Goal: Transaction & Acquisition: Purchase product/service

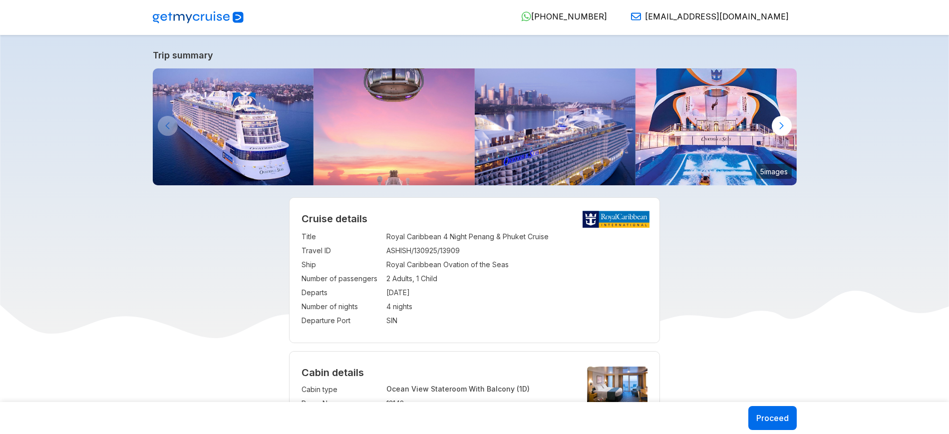
select select "**"
select select "*"
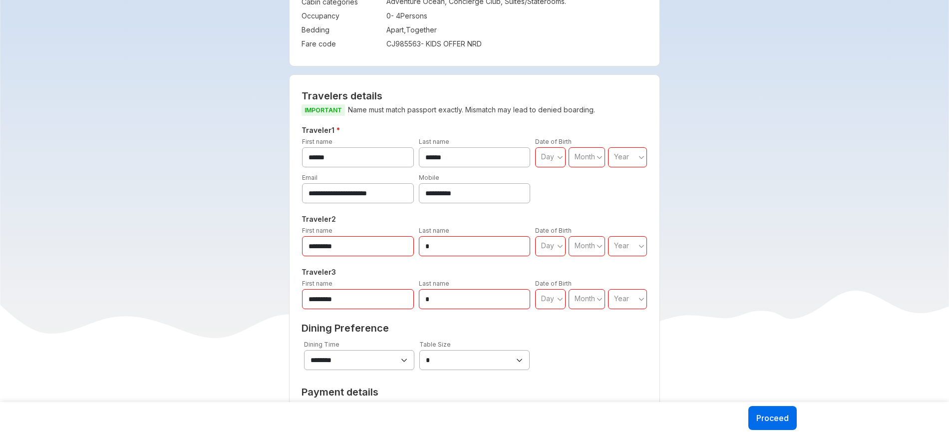
scroll to position [441, 0]
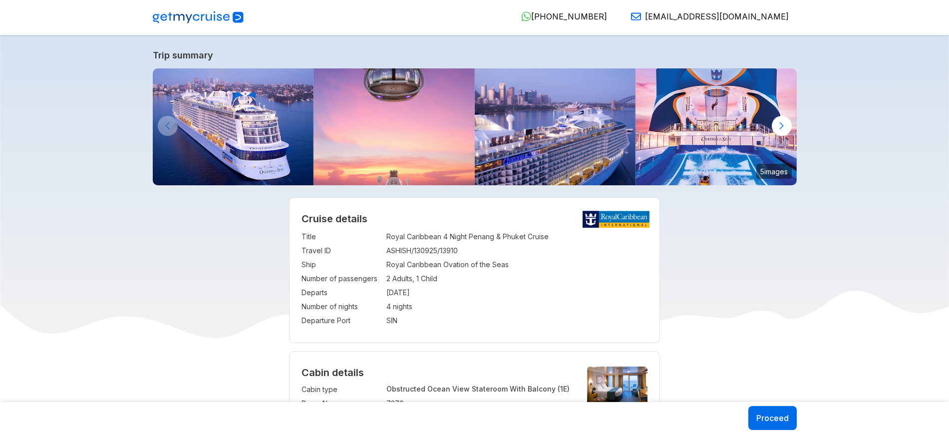
select select "**"
select select "*"
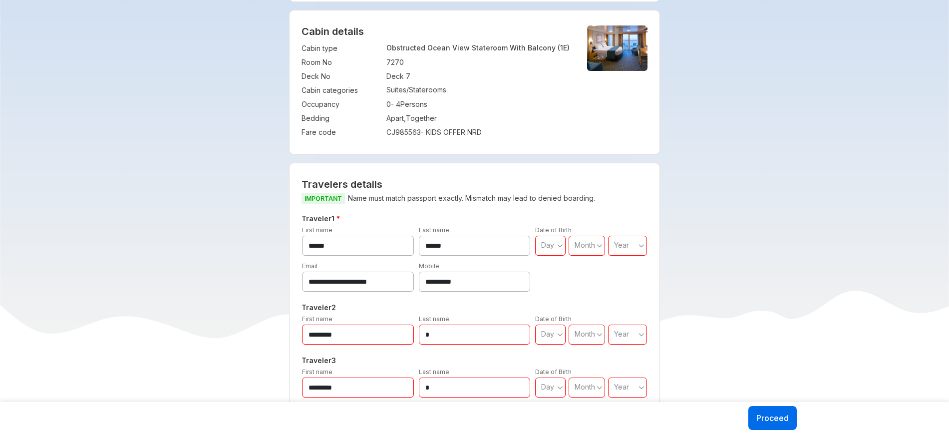
scroll to position [299, 0]
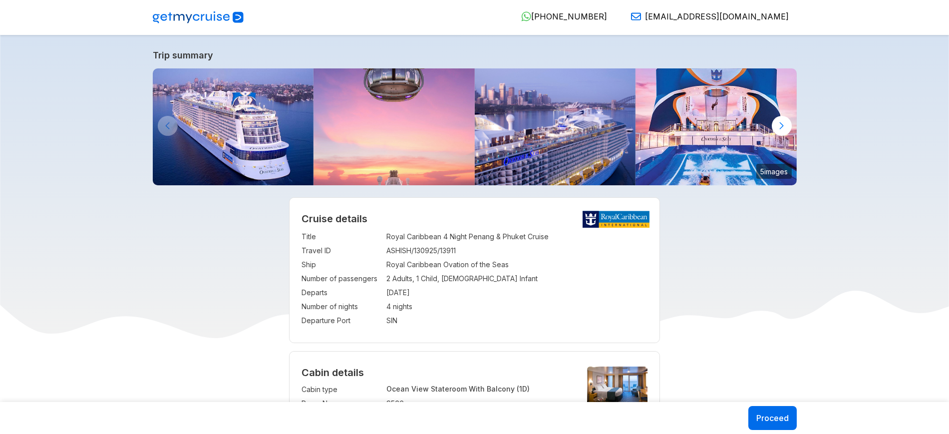
select select "**"
select select "*"
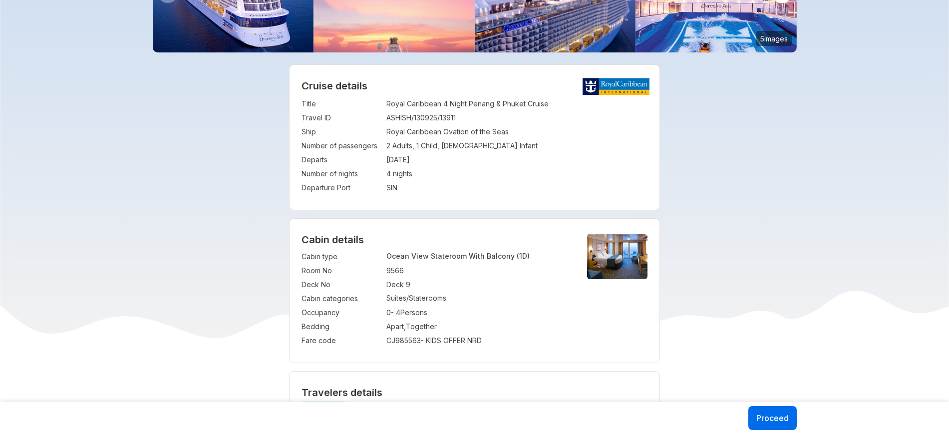
scroll to position [134, 0]
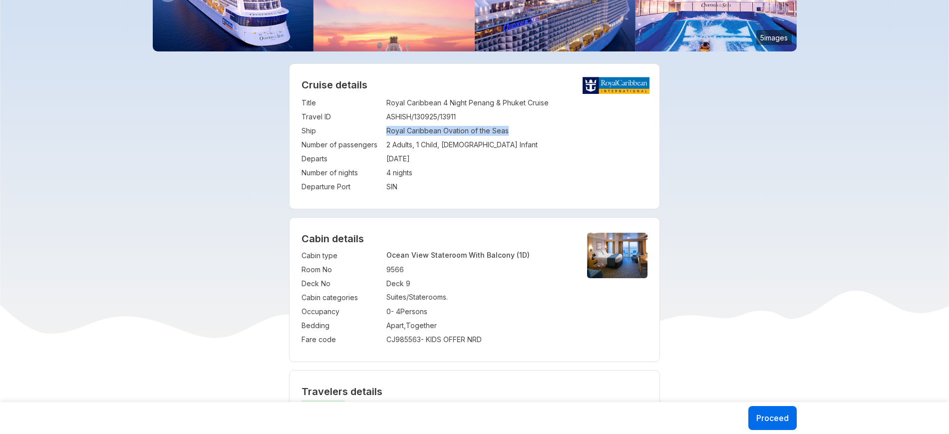
drag, startPoint x: 387, startPoint y: 130, endPoint x: 514, endPoint y: 133, distance: 126.8
click at [514, 133] on td "Royal Caribbean Ovation of the Seas" at bounding box center [516, 131] width 261 height 14
drag, startPoint x: 385, startPoint y: 143, endPoint x: 498, endPoint y: 142, distance: 113.3
click at [498, 142] on tr "Number of passengers : 2 Adults, 1 Child, 1 Infant" at bounding box center [474, 145] width 346 height 14
copy tr "2 Adults, 1 Child, 1 Infant"
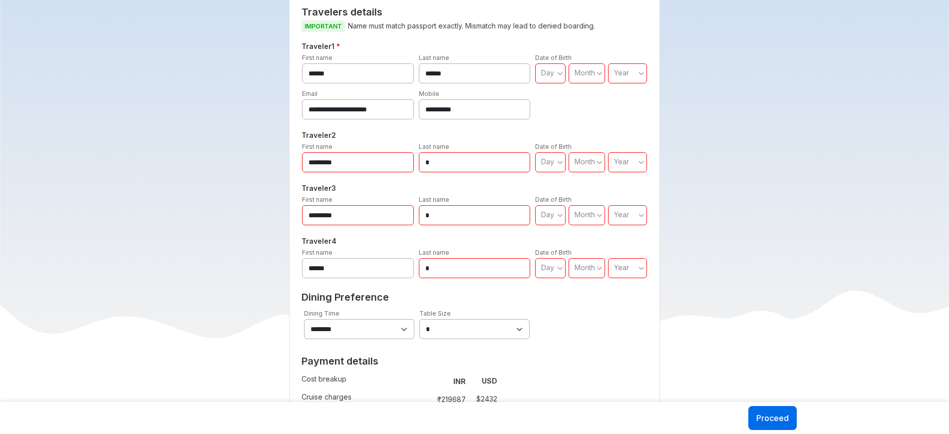
scroll to position [585, 0]
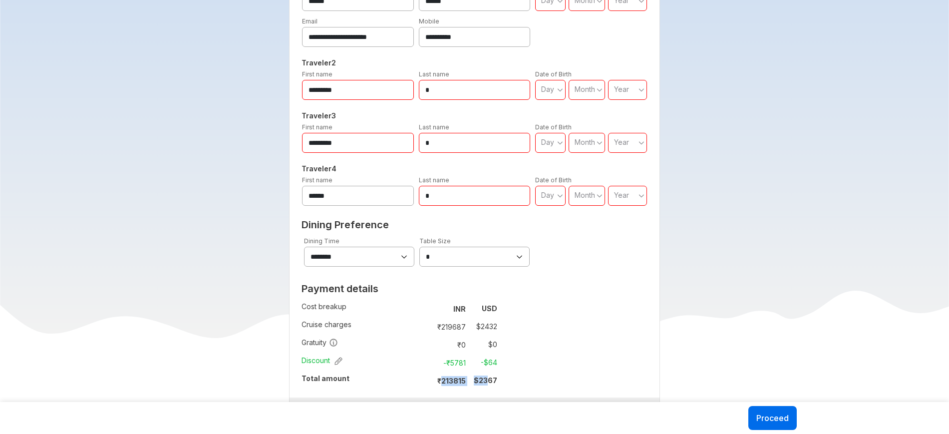
drag, startPoint x: 442, startPoint y: 379, endPoint x: 487, endPoint y: 376, distance: 45.0
click at [487, 376] on tr "₹ 213815 $ 2367" at bounding box center [462, 380] width 69 height 14
click at [514, 378] on div "**********" at bounding box center [474, 178] width 371 height 521
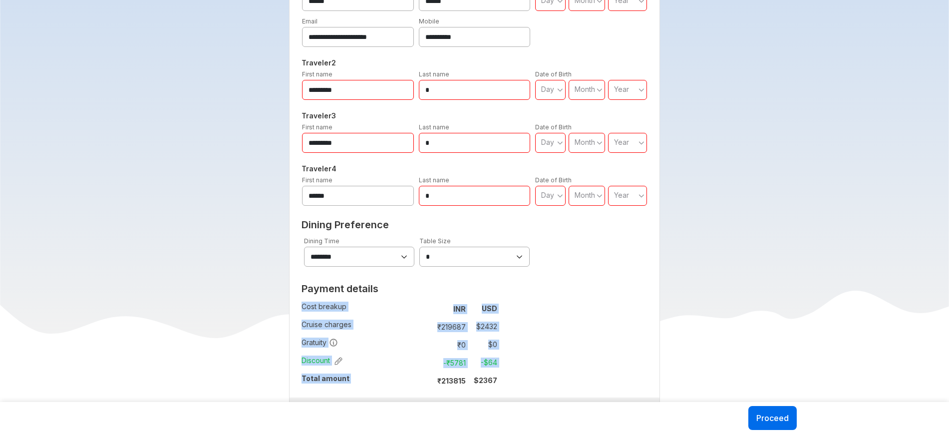
drag, startPoint x: 436, startPoint y: 381, endPoint x: 510, endPoint y: 377, distance: 74.0
click at [510, 377] on div "**********" at bounding box center [474, 178] width 371 height 521
copy tbody "Cost breakup : INR USD Cruise charges : ₹ 219687 $ 2432 Gratuity : ₹ 0 $ 0 Disc…"
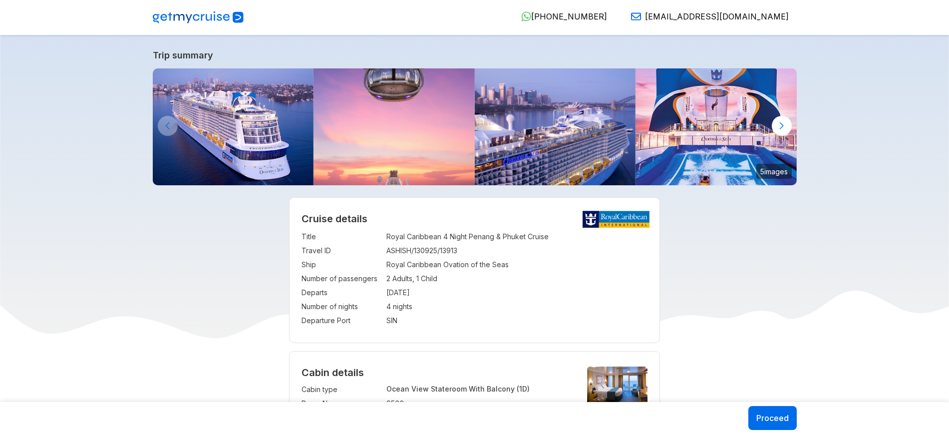
select select "**"
select select "*"
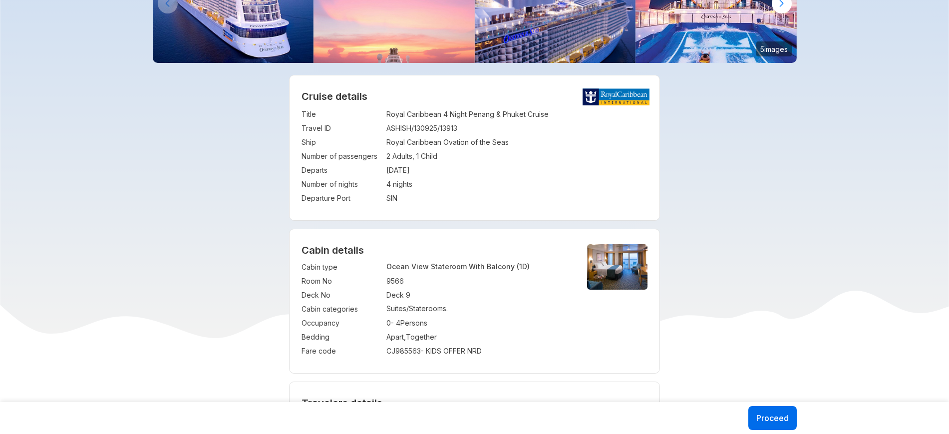
scroll to position [112, 0]
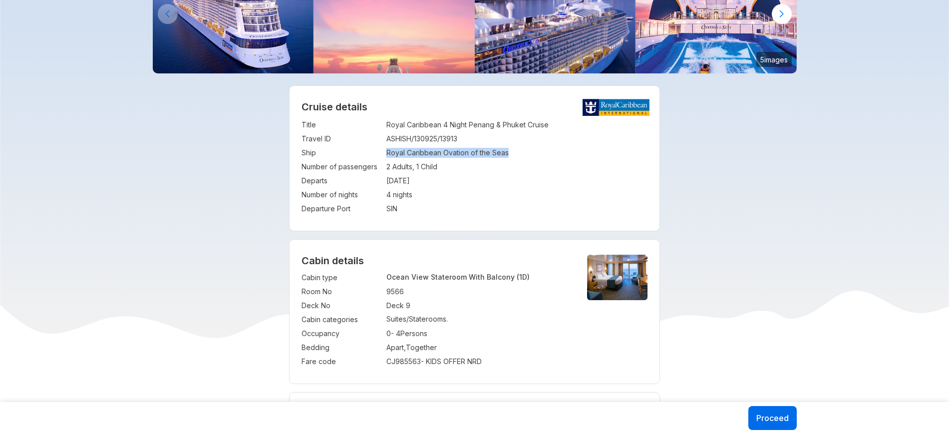
drag, startPoint x: 386, startPoint y: 153, endPoint x: 529, endPoint y: 151, distance: 142.8
click at [529, 151] on tr "Ship : Royal Caribbean Ovation of the Seas" at bounding box center [474, 153] width 346 height 14
copy tr "Royal Caribbean Ovation of the Seas"
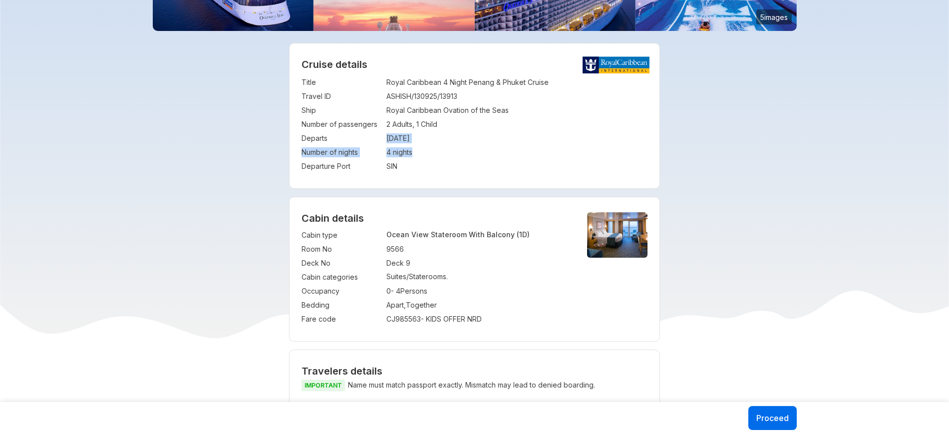
drag, startPoint x: 385, startPoint y: 136, endPoint x: 420, endPoint y: 156, distance: 40.1
click at [420, 156] on tbody "Title : Royal Caribbean 4 Night Penang & Phuket Cruise Travel ID : ASHISH/13092…" at bounding box center [474, 124] width 346 height 98
copy tbody "30 Oct 2025 Number of nights : 4 nights"
click at [478, 174] on div "Cruise details Title : Royal Caribbean 4 Night Penang & Phuket Cruise Travel ID…" at bounding box center [474, 115] width 370 height 145
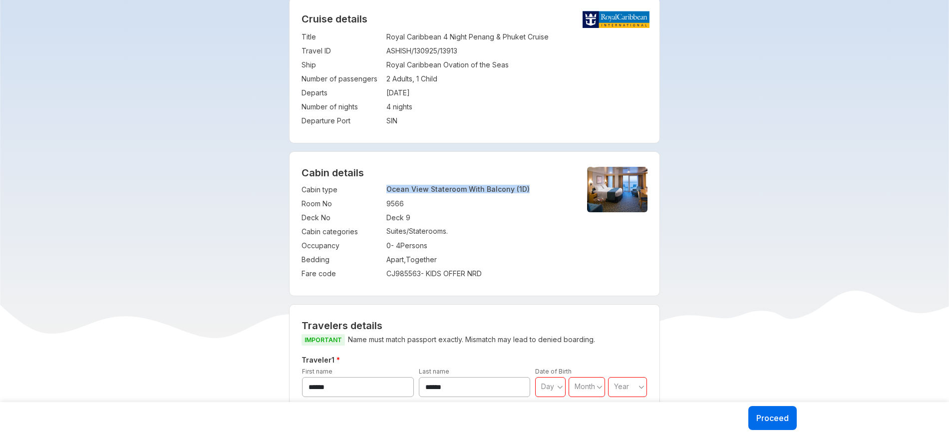
drag, startPoint x: 385, startPoint y: 189, endPoint x: 546, endPoint y: 188, distance: 161.2
click at [546, 188] on tr "Cabin type : Ocean View Stateroom With Balcony (1D)" at bounding box center [435, 190] width 269 height 14
copy tr "Ocean View Stateroom With Balcony (1D)"
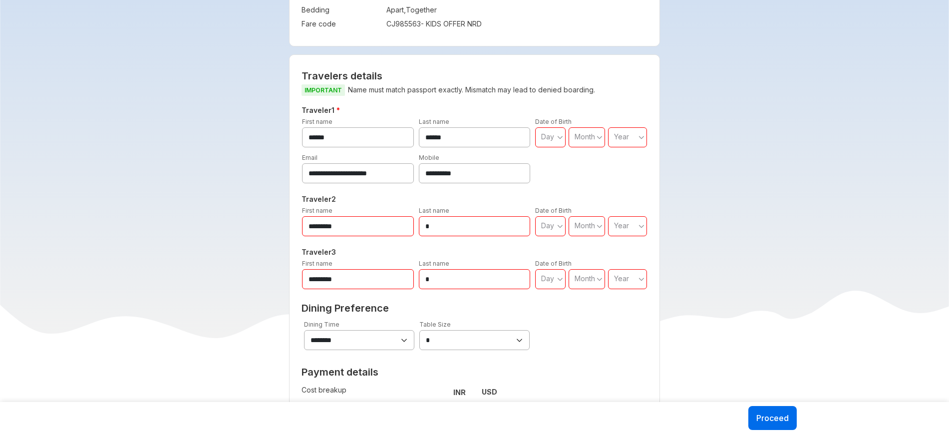
scroll to position [608, 0]
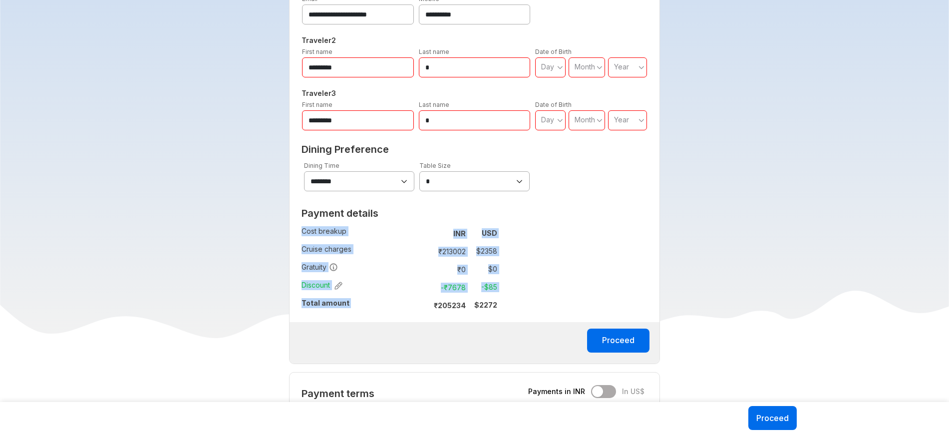
drag, startPoint x: 435, startPoint y: 304, endPoint x: 521, endPoint y: 308, distance: 86.4
click at [521, 308] on div "**********" at bounding box center [474, 130] width 371 height 468
copy tbody "Cost breakup : INR USD Cruise charges : ₹ 213002 $ 2358 Gratuity : ₹ 0 $ 0 Disc…"
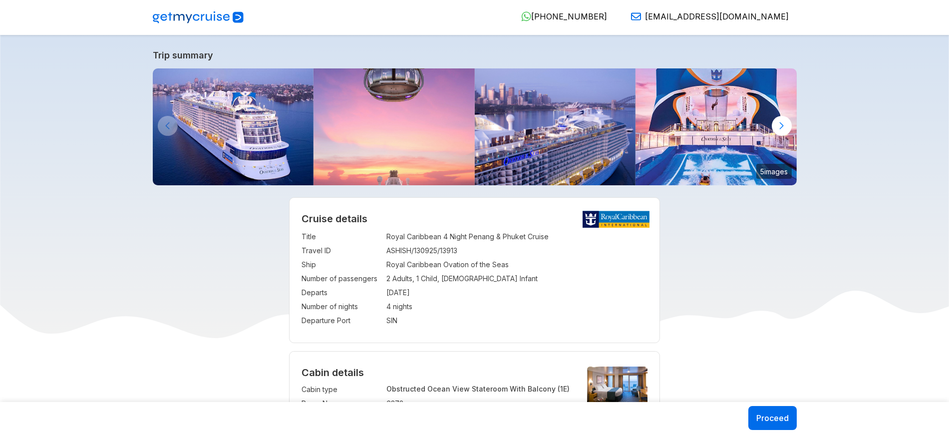
select select "**"
select select "*"
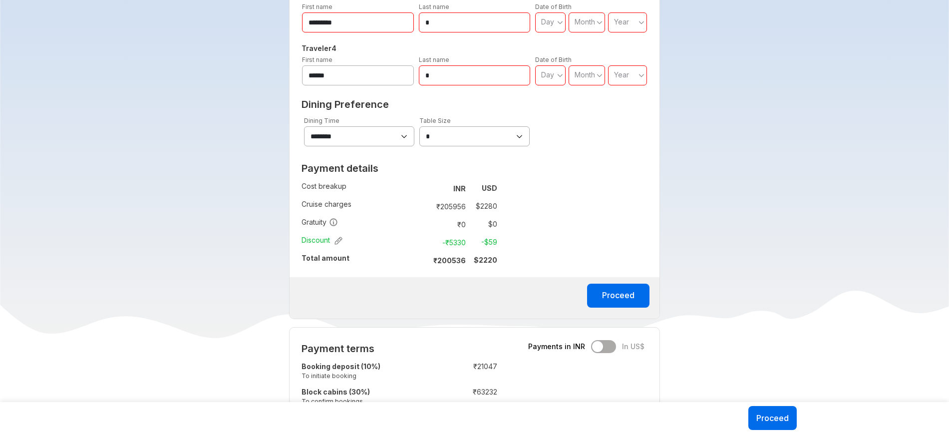
scroll to position [706, 0]
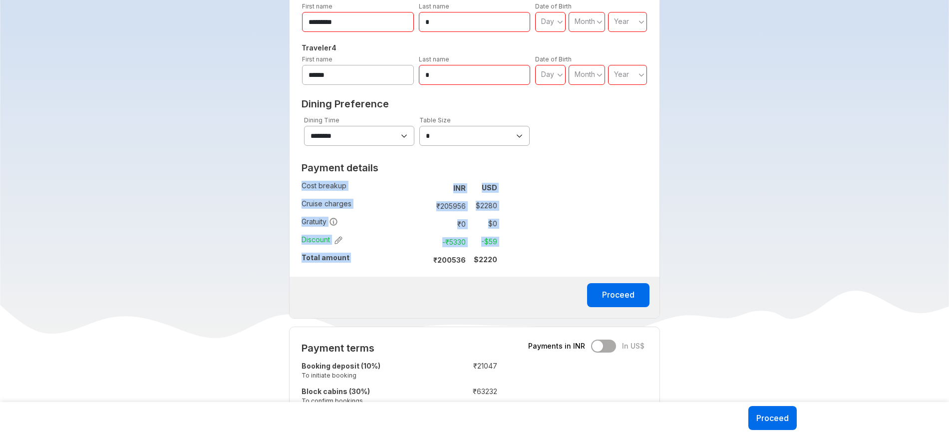
drag, startPoint x: 435, startPoint y: 261, endPoint x: 499, endPoint y: 264, distance: 64.5
click at [499, 264] on div "Payment details Cost breakup : INR USD Cruise charges : ₹ 205956 $ 2280 Gratuit…" at bounding box center [399, 217] width 220 height 119
copy tbody "Cost breakup : INR USD Cruise charges : ₹ 205956 $ 2280 Gratuity : ₹ 0 $ 0 Disc…"
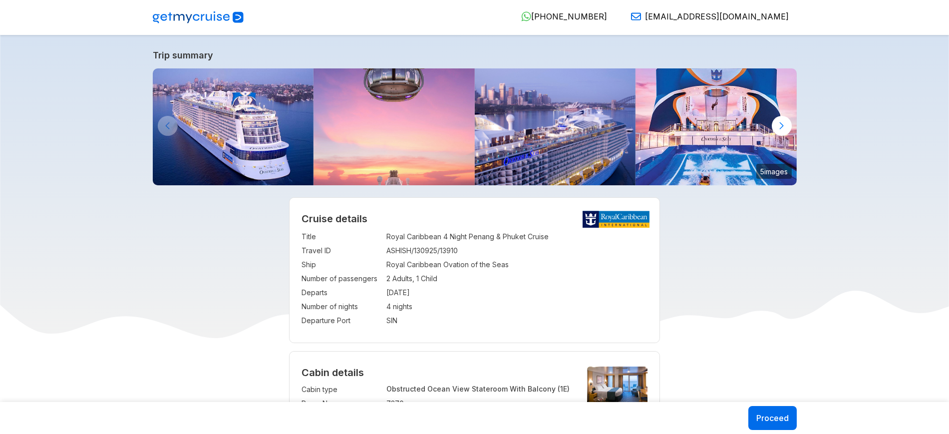
select select "**"
select select "*"
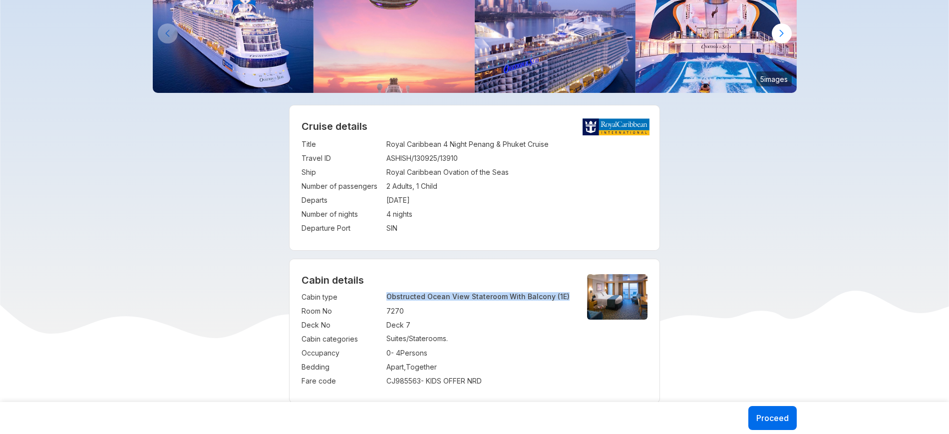
drag, startPoint x: 388, startPoint y: 296, endPoint x: 562, endPoint y: 295, distance: 173.7
click at [562, 295] on p "Obstructed Ocean View Stateroom With Balcony (1E)" at bounding box center [478, 296] width 184 height 8
copy p "Obstructed Ocean View Stateroom With Balcony (1E)"
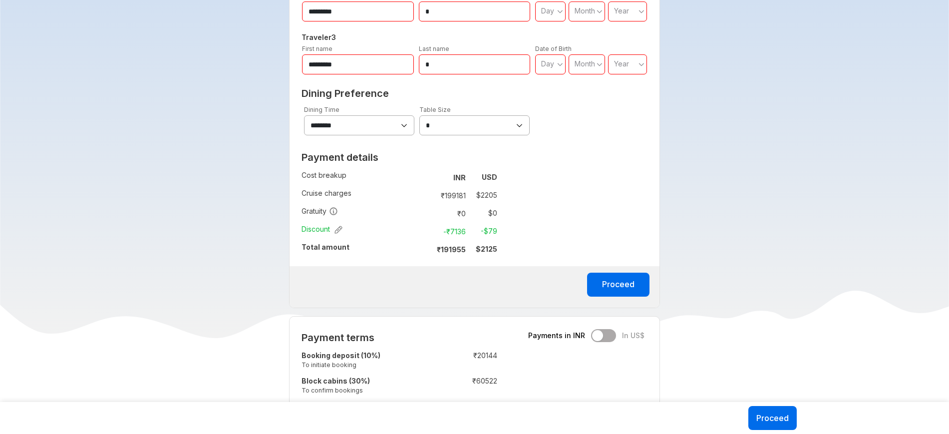
scroll to position [666, 0]
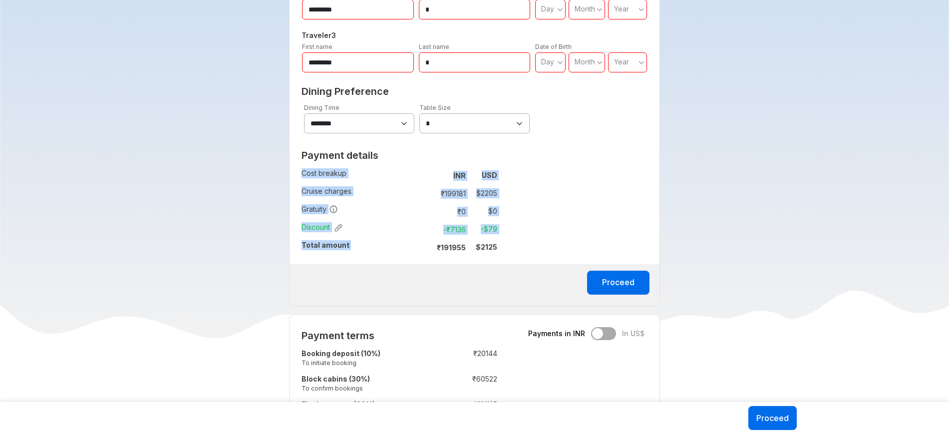
drag, startPoint x: 438, startPoint y: 247, endPoint x: 506, endPoint y: 252, distance: 68.6
click at [506, 252] on div "Payment details Cost breakup : INR USD Cruise charges : ₹ 199181 $ 2205 Gratuit…" at bounding box center [399, 204] width 220 height 119
copy tbody "Cost breakup : INR USD Cruise charges : ₹ 199181 $ 2205 Gratuity : ₹ 0 $ 0 Disc…"
click at [536, 192] on div "**********" at bounding box center [474, 72] width 371 height 468
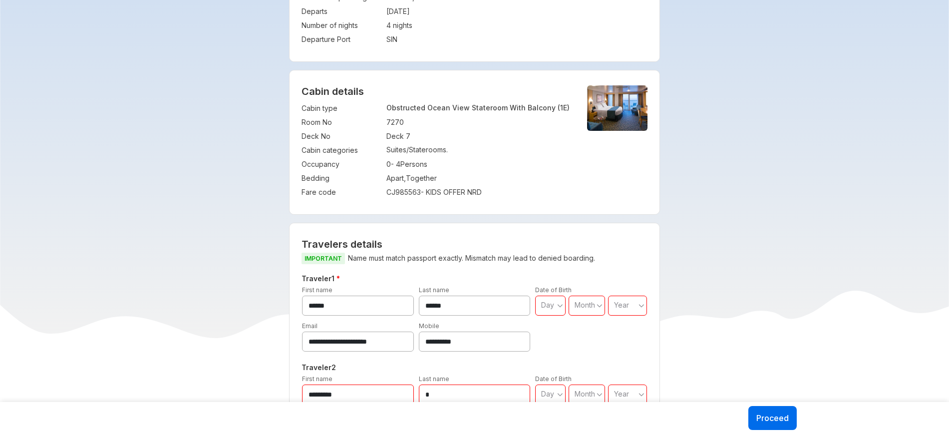
scroll to position [0, 0]
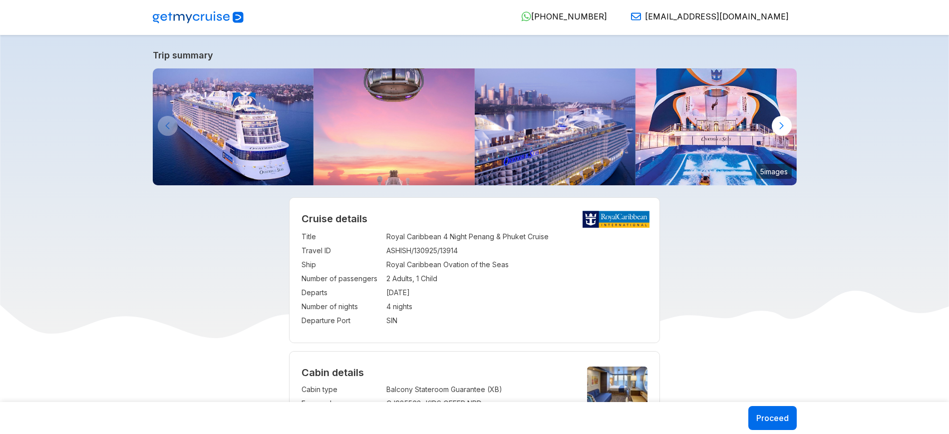
select select "**"
select select "*"
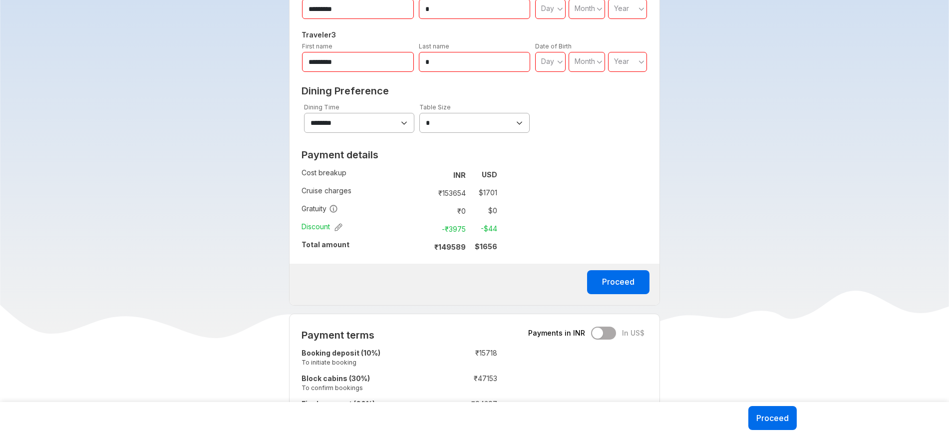
scroll to position [597, 0]
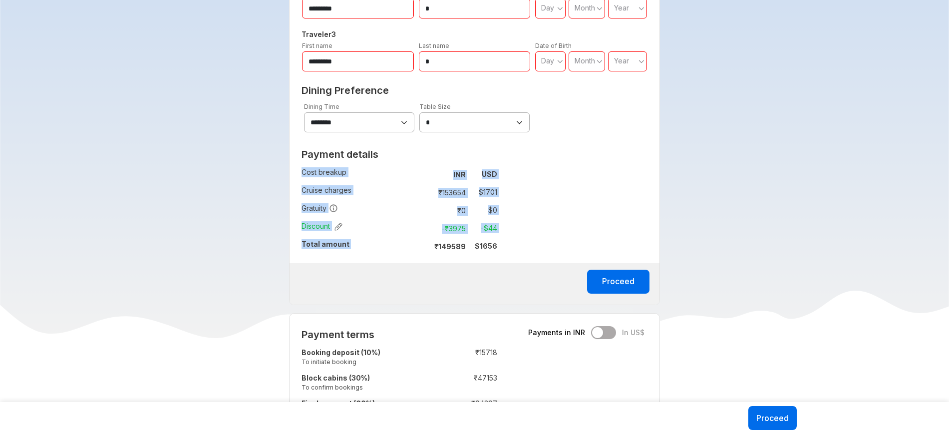
drag, startPoint x: 435, startPoint y: 245, endPoint x: 520, endPoint y: 235, distance: 85.4
click at [520, 235] on div "**********" at bounding box center [474, 71] width 371 height 468
copy tbody "Cost breakup : INR USD Cruise charges : ₹ 153654 $ 1701 Gratuity : ₹ 0 $ 0 Disc…"
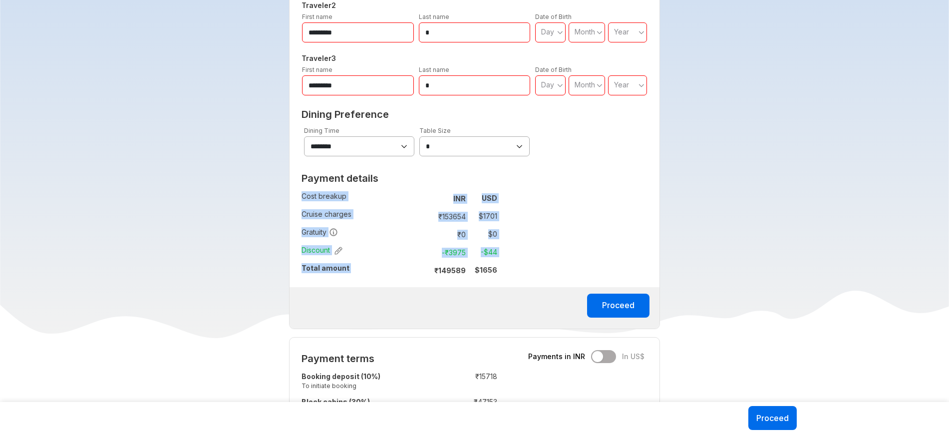
scroll to position [571, 0]
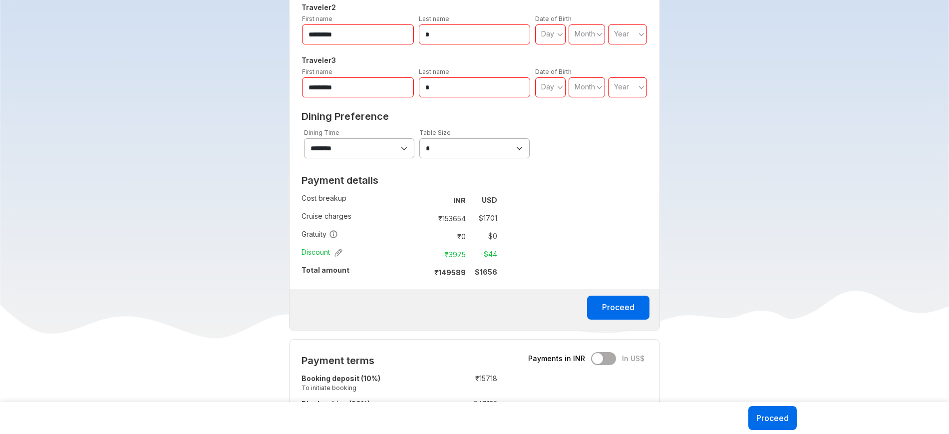
click at [550, 251] on div "**********" at bounding box center [474, 97] width 371 height 468
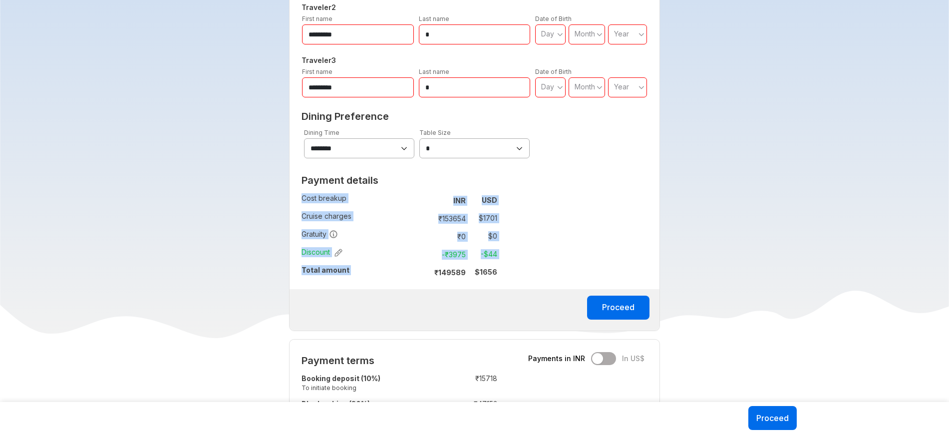
drag, startPoint x: 435, startPoint y: 269, endPoint x: 507, endPoint y: 281, distance: 73.4
click at [507, 281] on div "Payment details Cost breakup : INR USD Cruise charges : ₹ 153654 $ 1701 Gratuit…" at bounding box center [399, 229] width 220 height 119
copy tbody "Cost breakup : INR USD Cruise charges : ₹ 153654 $ 1701 Gratuity : ₹ 0 $ 0 Disc…"
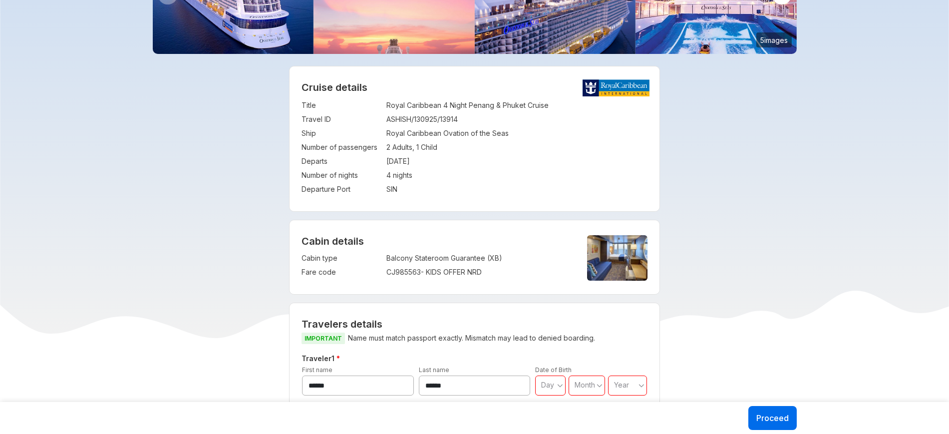
scroll to position [0, 0]
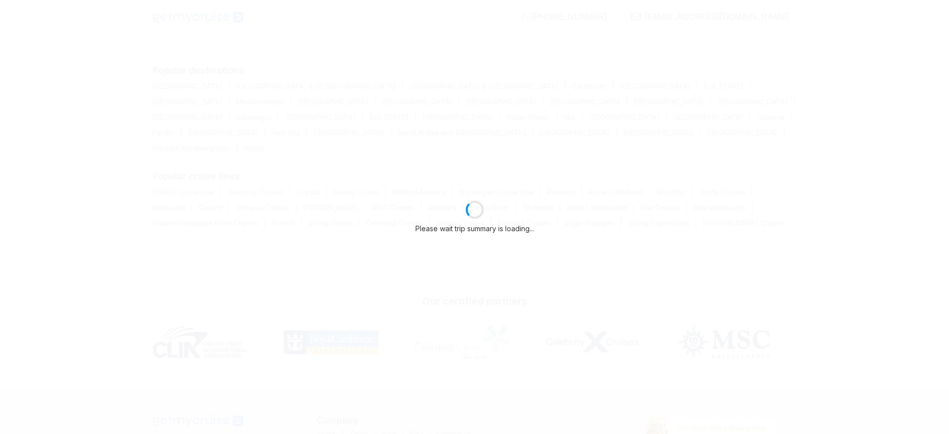
select select "**"
select select "*"
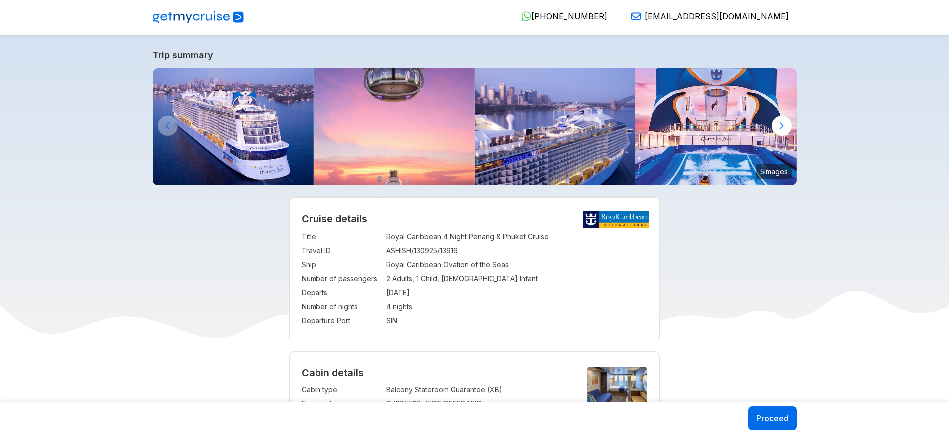
select select "**"
select select "*"
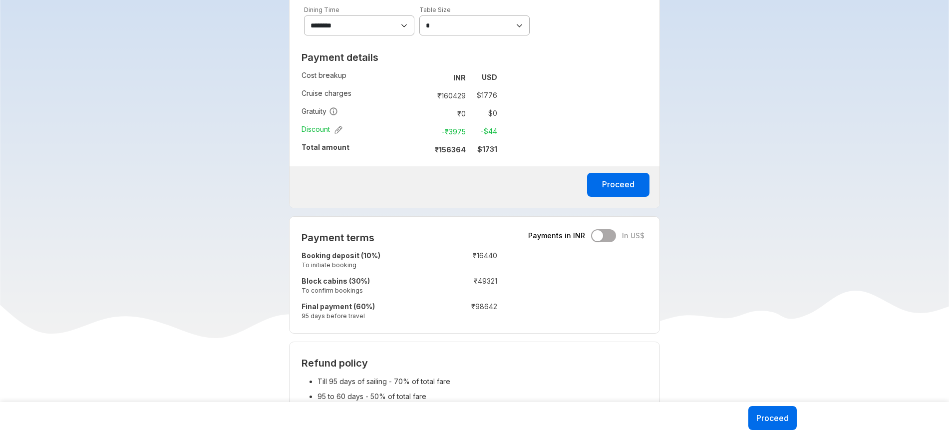
scroll to position [748, 0]
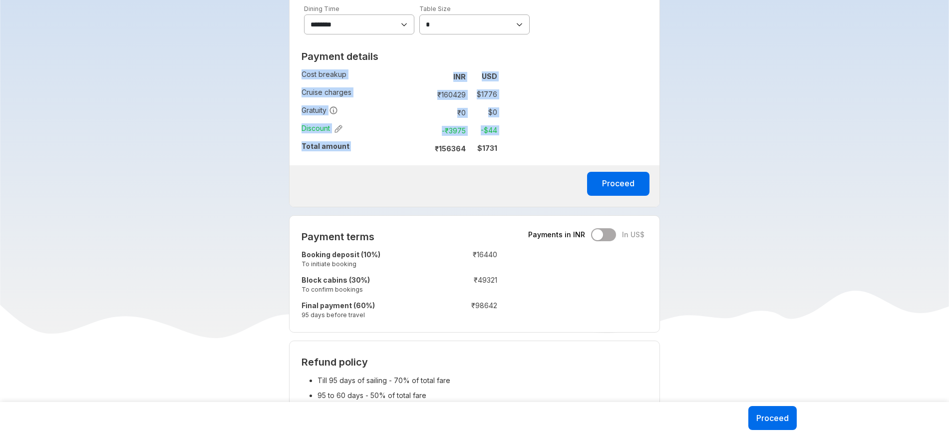
drag, startPoint x: 435, startPoint y: 152, endPoint x: 513, endPoint y: 152, distance: 78.4
copy tbody "Cost breakup : INR USD Cruise charges : ₹ 160429 $ 1776 Gratuity : ₹ 0 $ 0 Disc…"
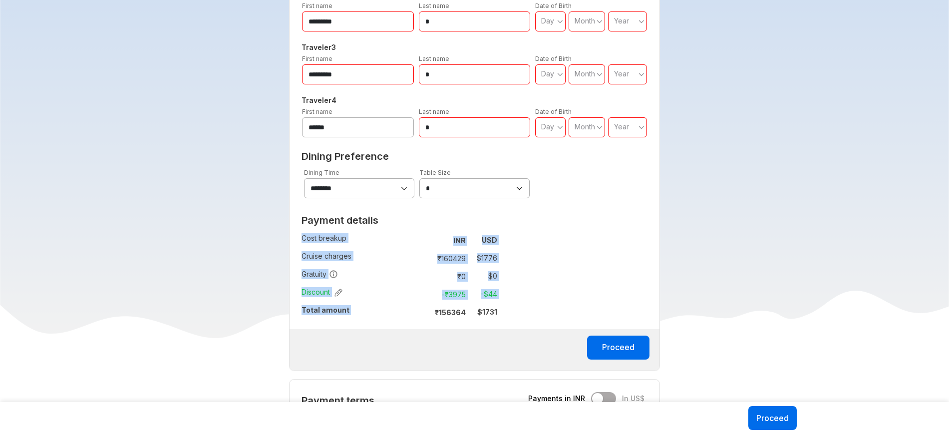
scroll to position [596, 0]
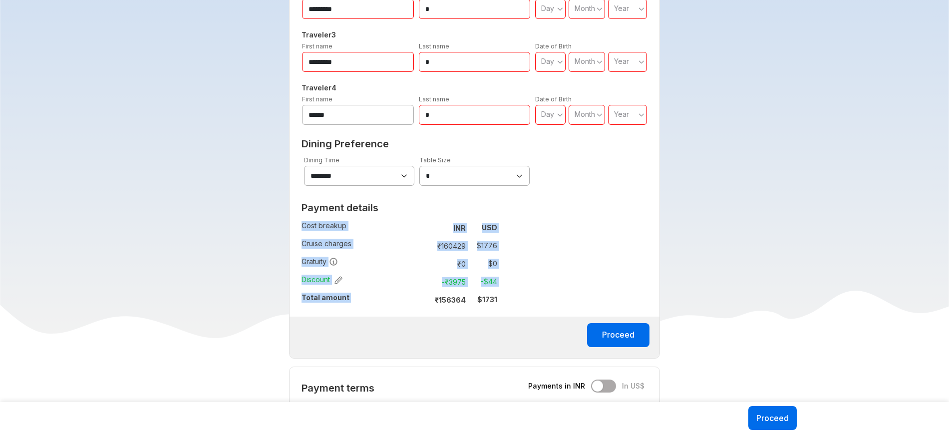
copy tbody "Cost breakup : INR USD Cruise charges : ₹ 160429 $ 1776 Gratuity : ₹ 0 $ 0 Disc…"
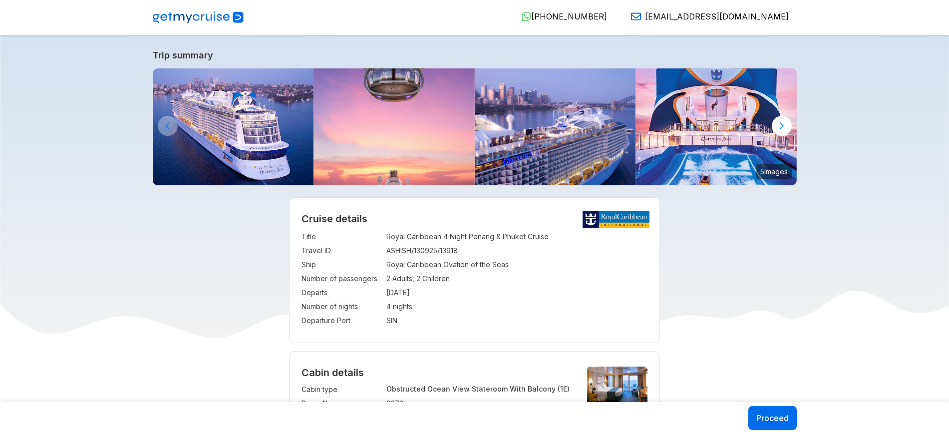
select select "**"
select select "*"
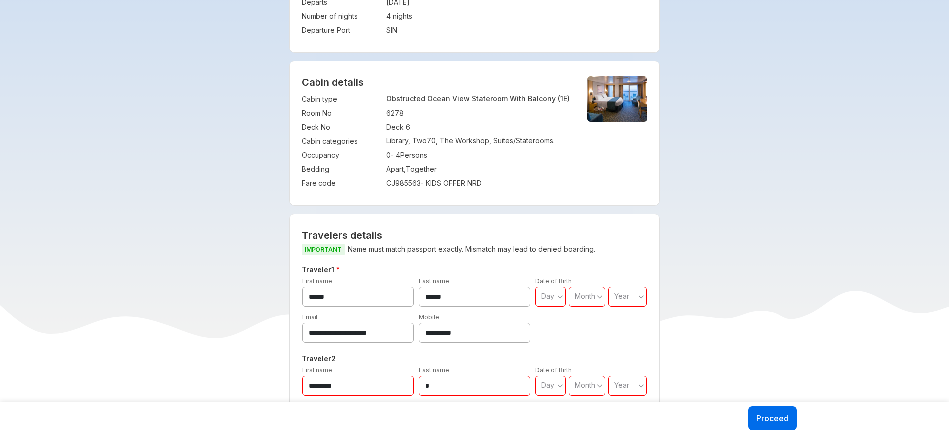
scroll to position [286, 0]
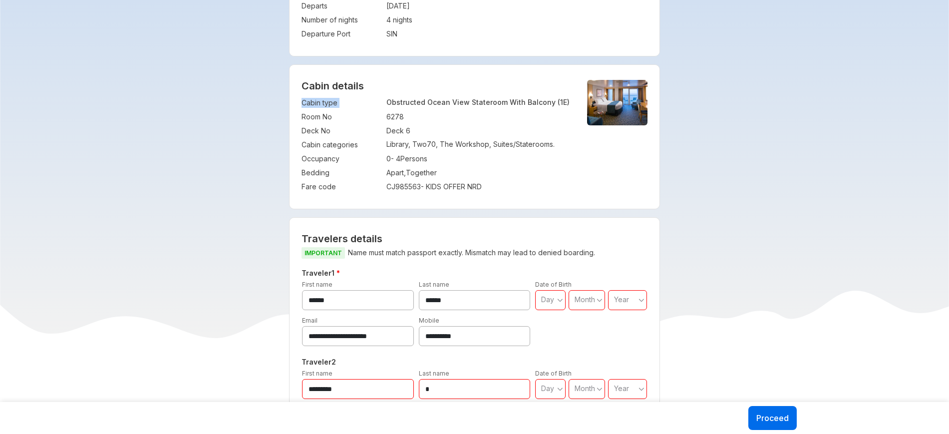
drag, startPoint x: 385, startPoint y: 98, endPoint x: 570, endPoint y: 107, distance: 185.4
click at [570, 107] on div "Cabin type : Obstructed Ocean View Stateroom With Balcony (1E) Room No : 6278 D…" at bounding box center [474, 145] width 346 height 98
click at [570, 106] on div "Cabin type : Obstructed Ocean View Stateroom With Balcony (1E) Room No : 6278 D…" at bounding box center [474, 145] width 346 height 98
click at [561, 100] on span "(1E)" at bounding box center [564, 102] width 12 height 8
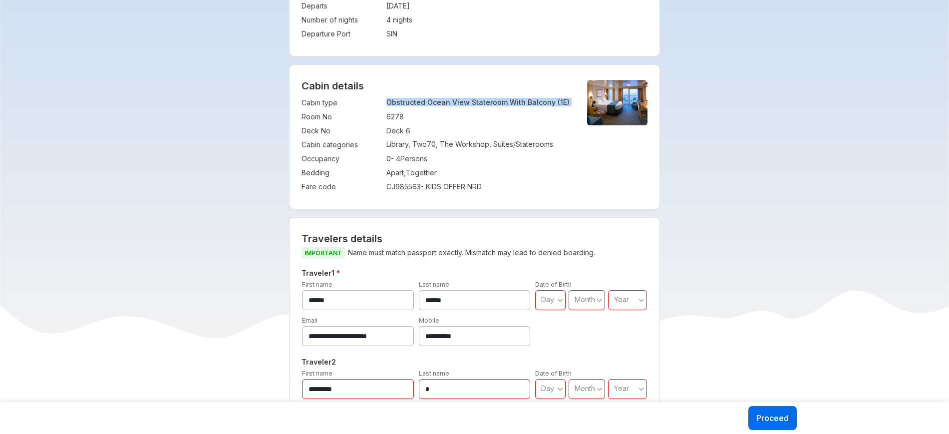
click at [561, 100] on span "(1E)" at bounding box center [564, 102] width 12 height 8
copy p "Obstructed Ocean View Stateroom With Balcony (1E)"
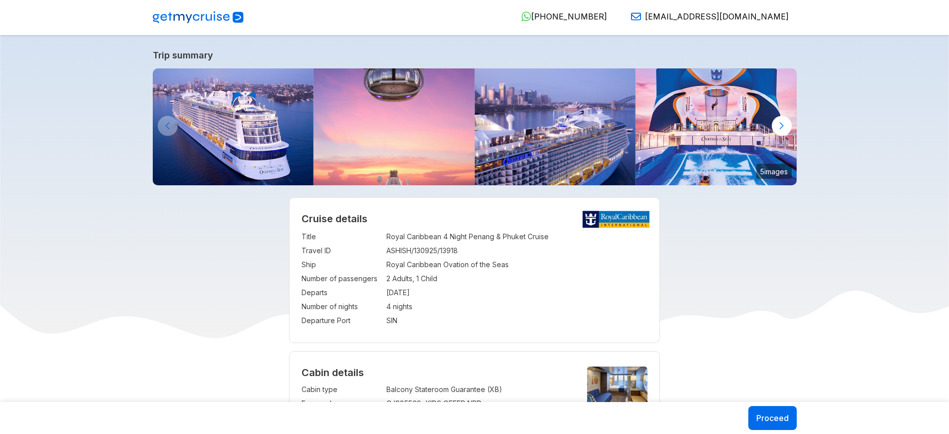
select select "**"
select select "*"
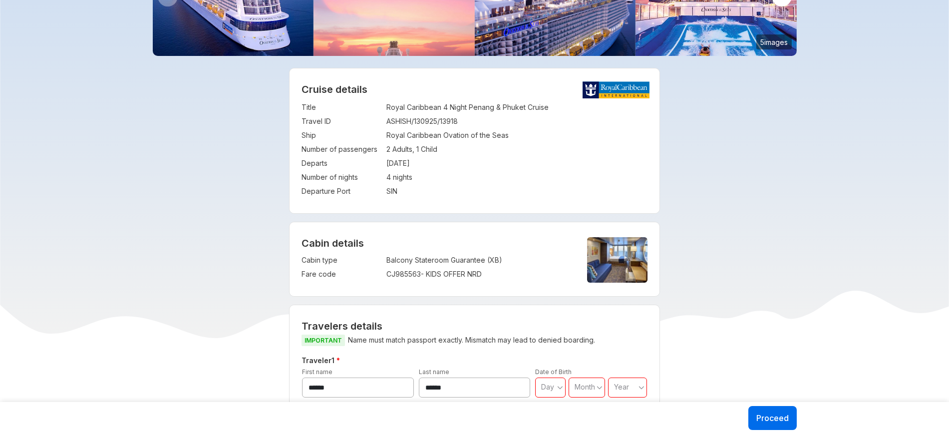
scroll to position [135, 0]
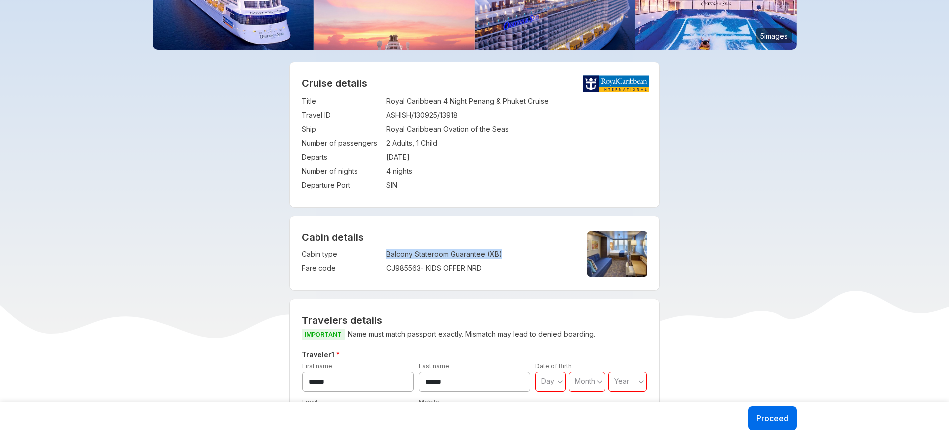
drag, startPoint x: 384, startPoint y: 254, endPoint x: 523, endPoint y: 255, distance: 139.3
click at [523, 255] on tr "Cabin type : Balcony Stateroom Guarantee (XB)" at bounding box center [435, 254] width 269 height 14
copy tr "Balcony Stateroom Guarantee (XB)"
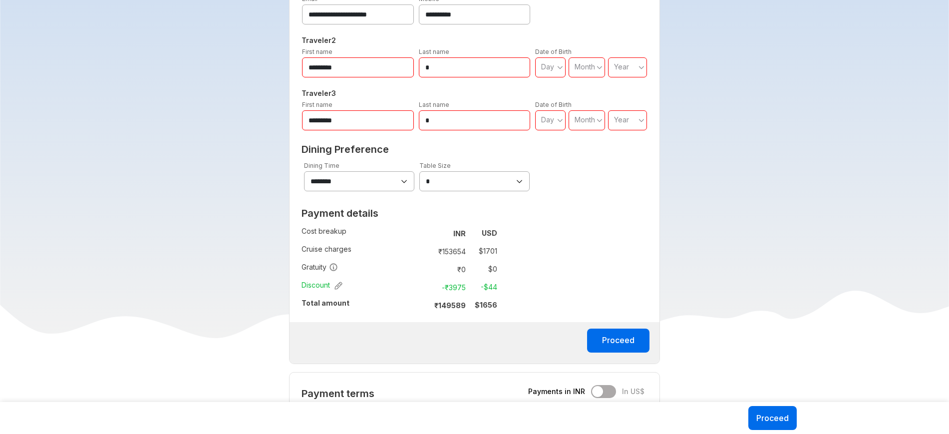
scroll to position [542, 0]
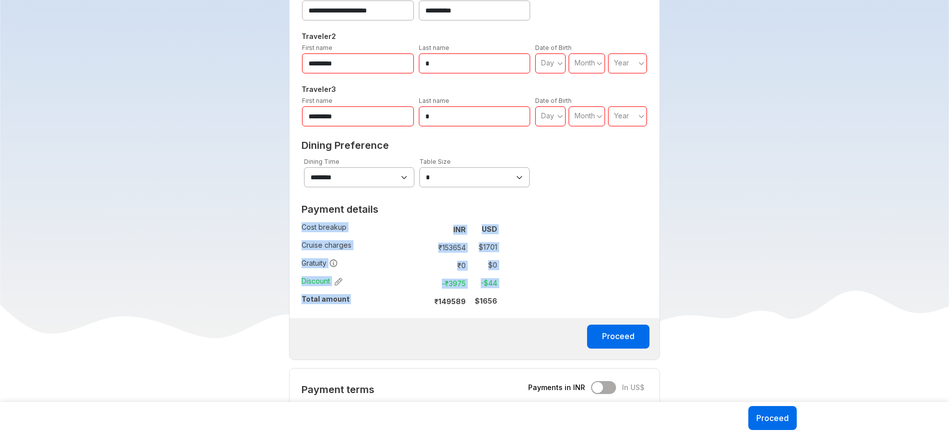
drag, startPoint x: 435, startPoint y: 302, endPoint x: 510, endPoint y: 305, distance: 75.4
click at [510, 305] on div "**********" at bounding box center [474, 126] width 371 height 468
copy tbody "Cost breakup : INR USD Cruise charges : ₹ 153654 $ 1701 Gratuity : ₹ 0 $ 0 Disc…"
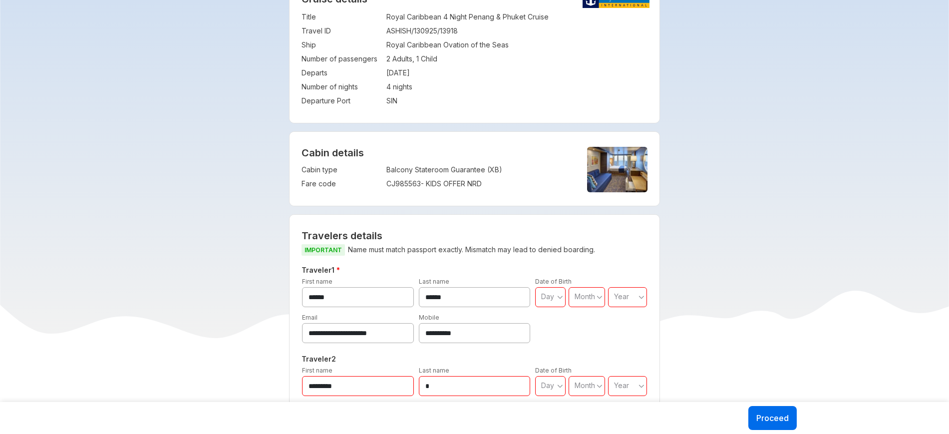
scroll to position [0, 0]
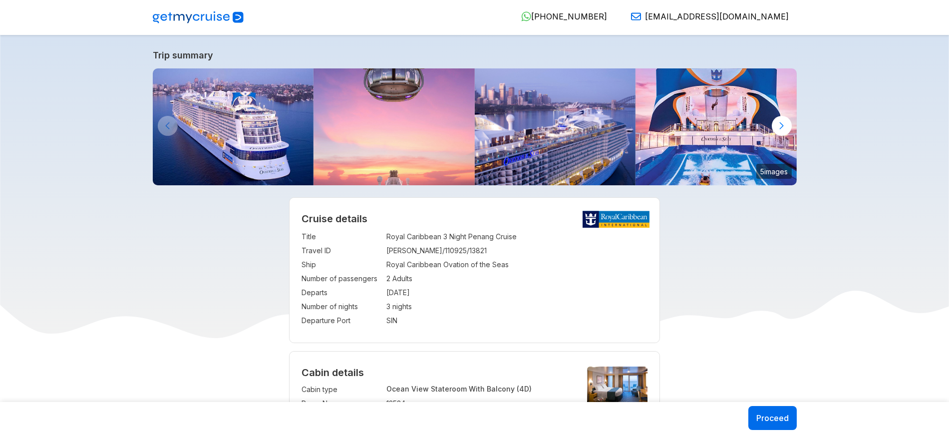
select select "**"
select select "*"
select select "**"
select select "*"
click at [407, 9] on header "919633798887 [PHONE_NUMBER] [EMAIL_ADDRESS][DOMAIN_NAME]" at bounding box center [474, 17] width 949 height 35
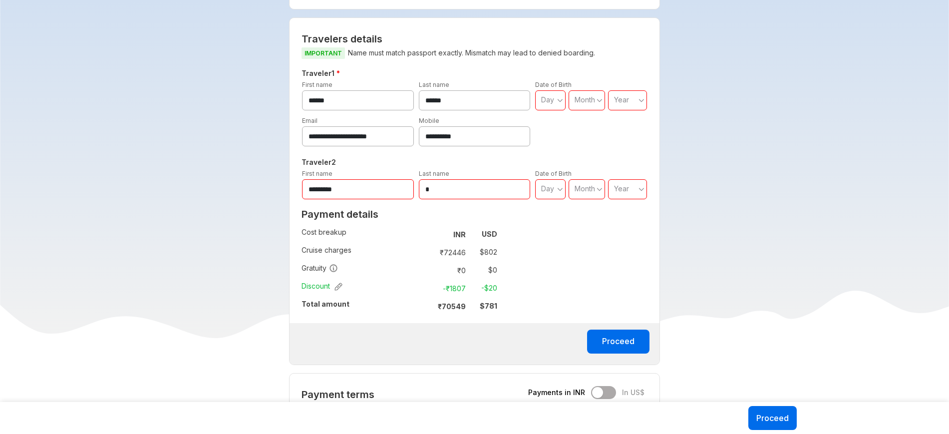
scroll to position [413, 0]
